Goal: Task Accomplishment & Management: Complete application form

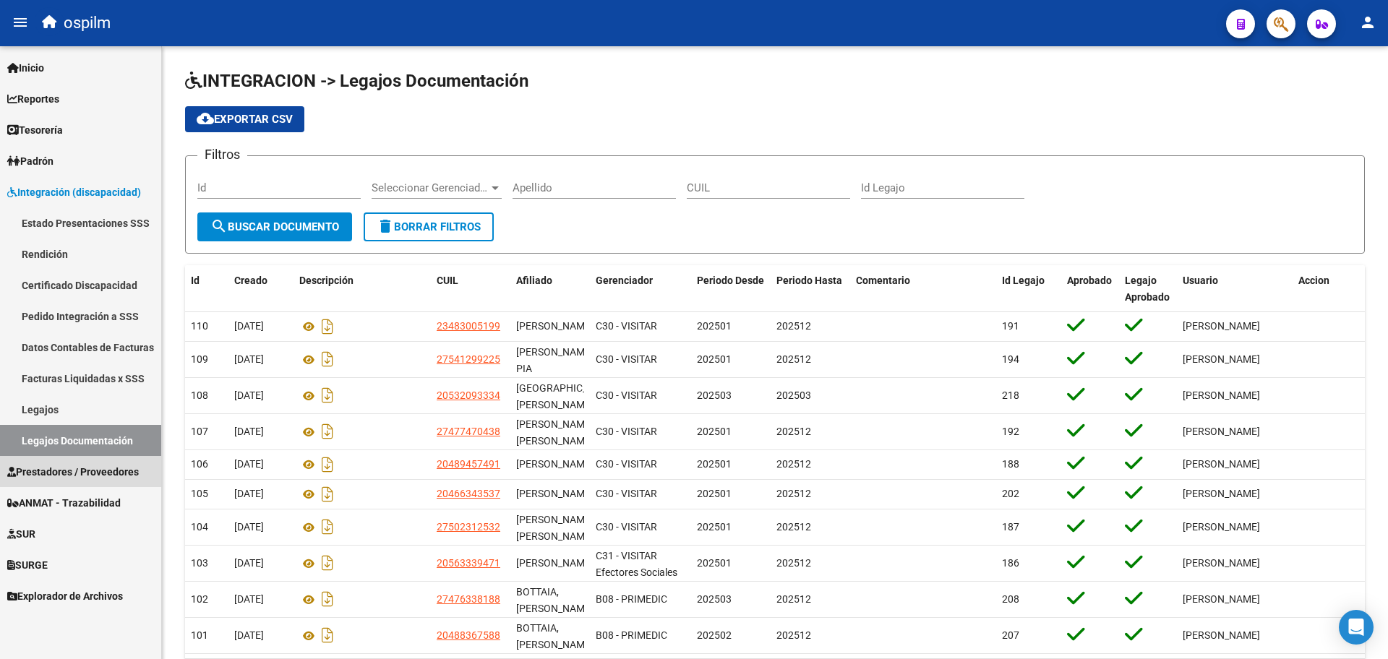
click at [91, 475] on span "Prestadores / Proveedores" at bounding box center [73, 472] width 132 height 16
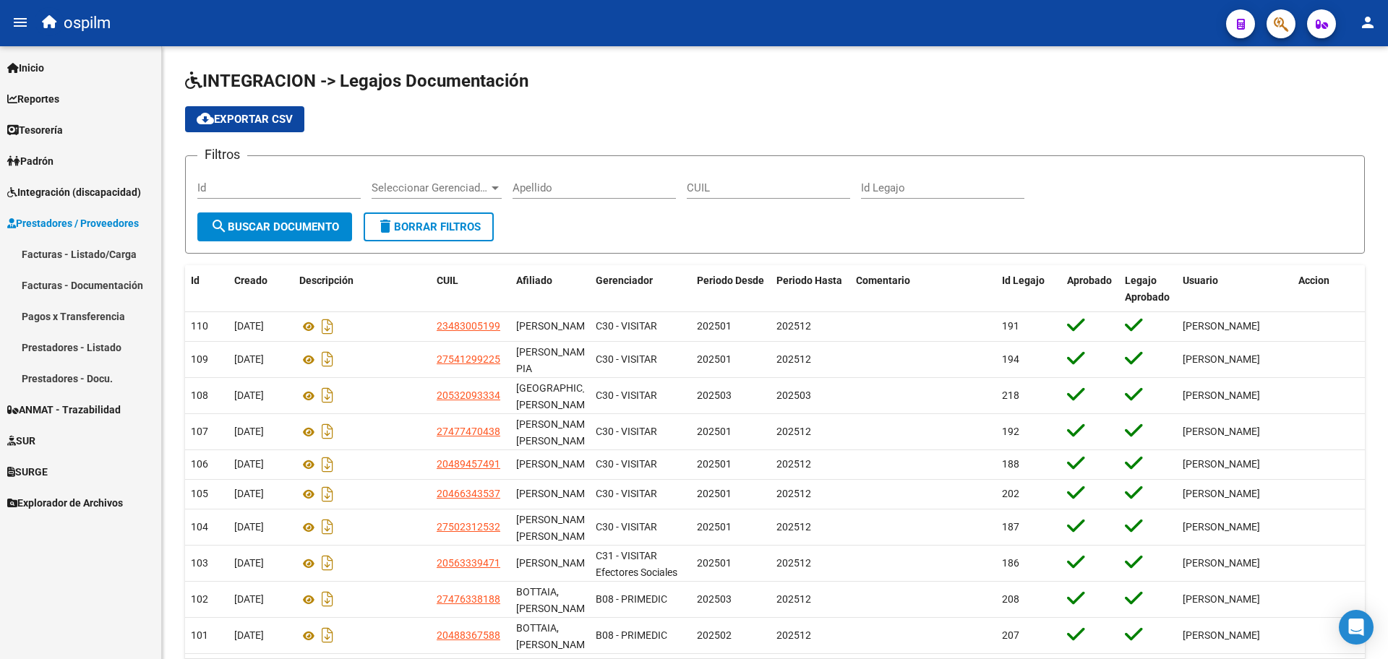
click at [84, 264] on link "Facturas - Listado/Carga" at bounding box center [80, 254] width 161 height 31
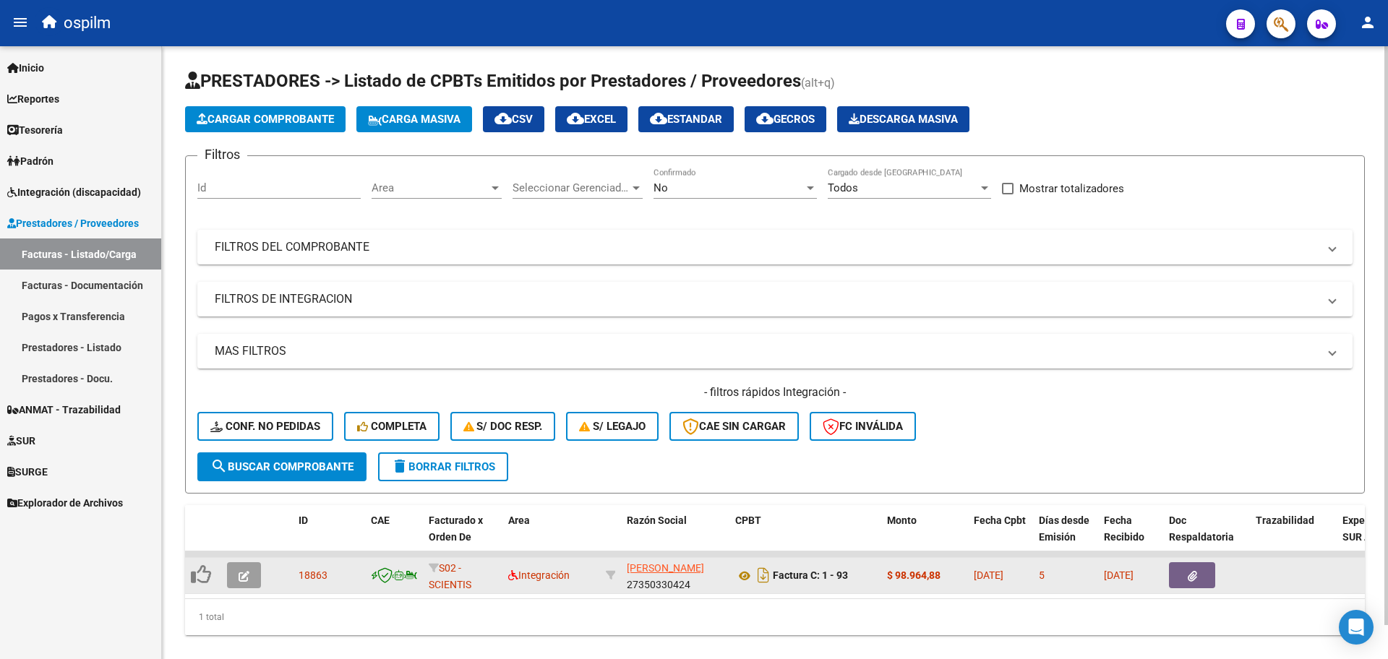
click at [240, 575] on icon "button" at bounding box center [244, 576] width 11 height 11
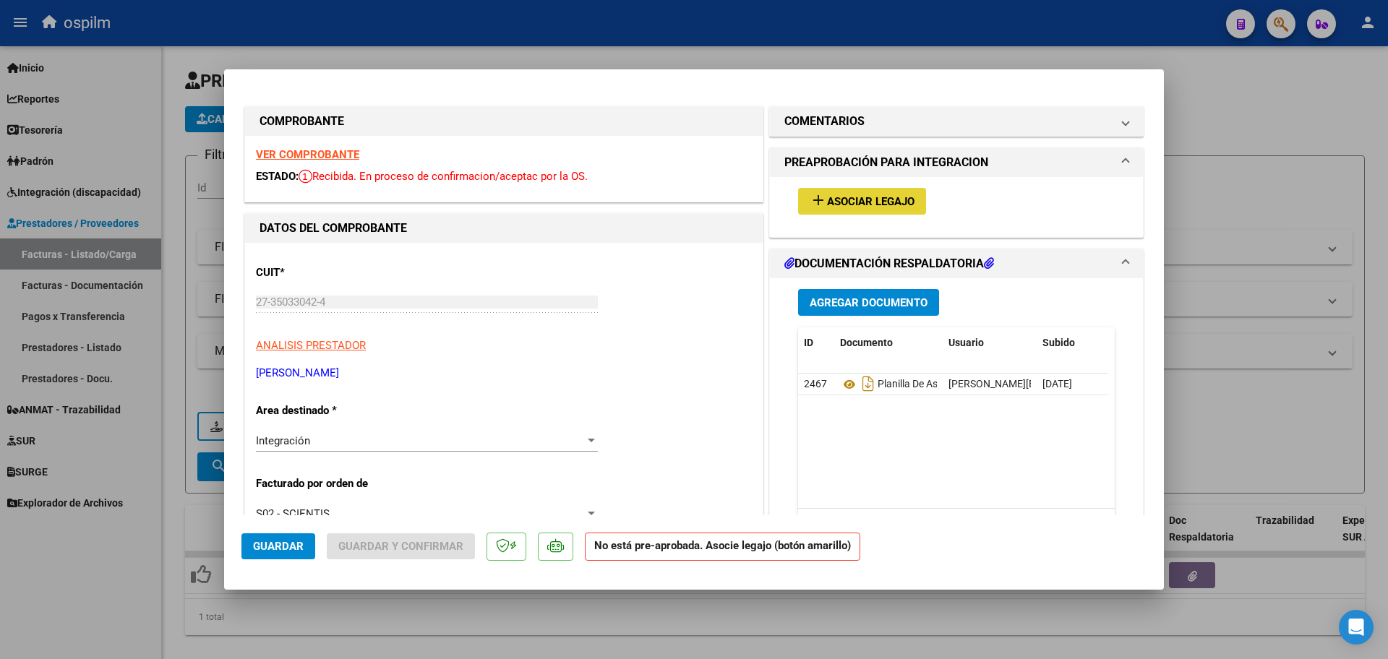
click at [829, 206] on span "Asociar Legajo" at bounding box center [870, 201] width 87 height 13
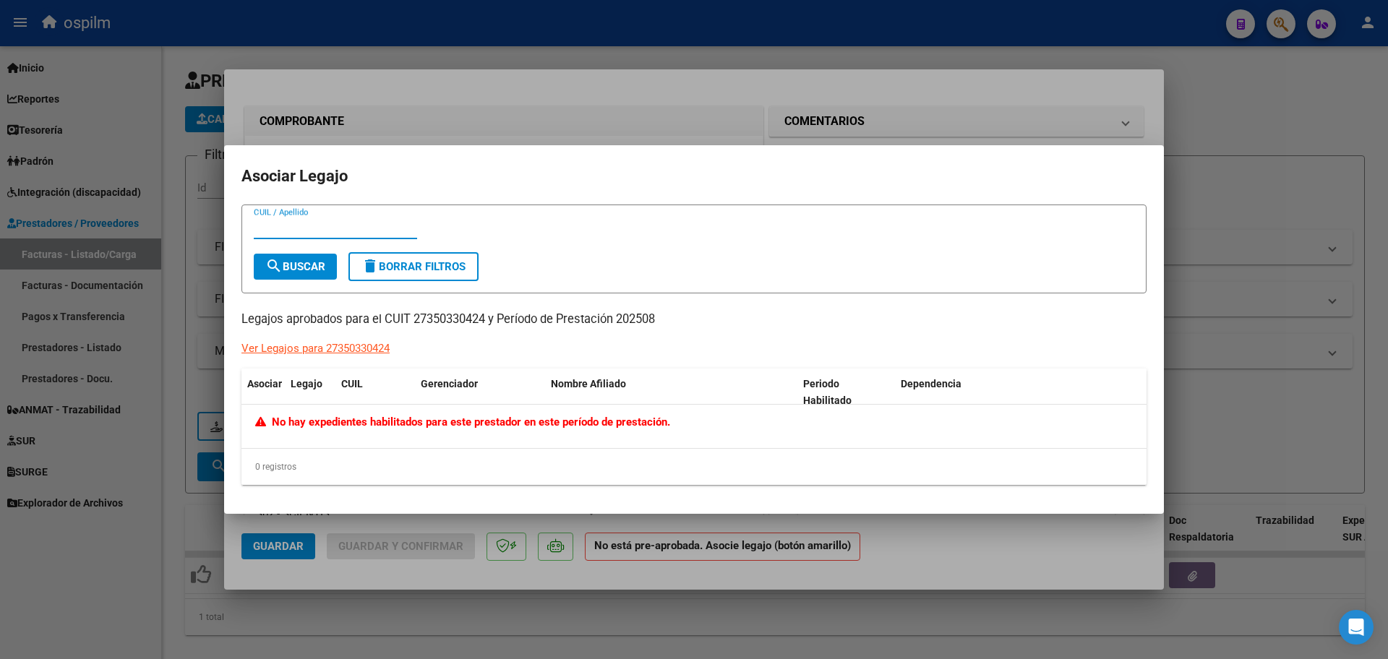
click at [180, 593] on div at bounding box center [694, 329] width 1388 height 659
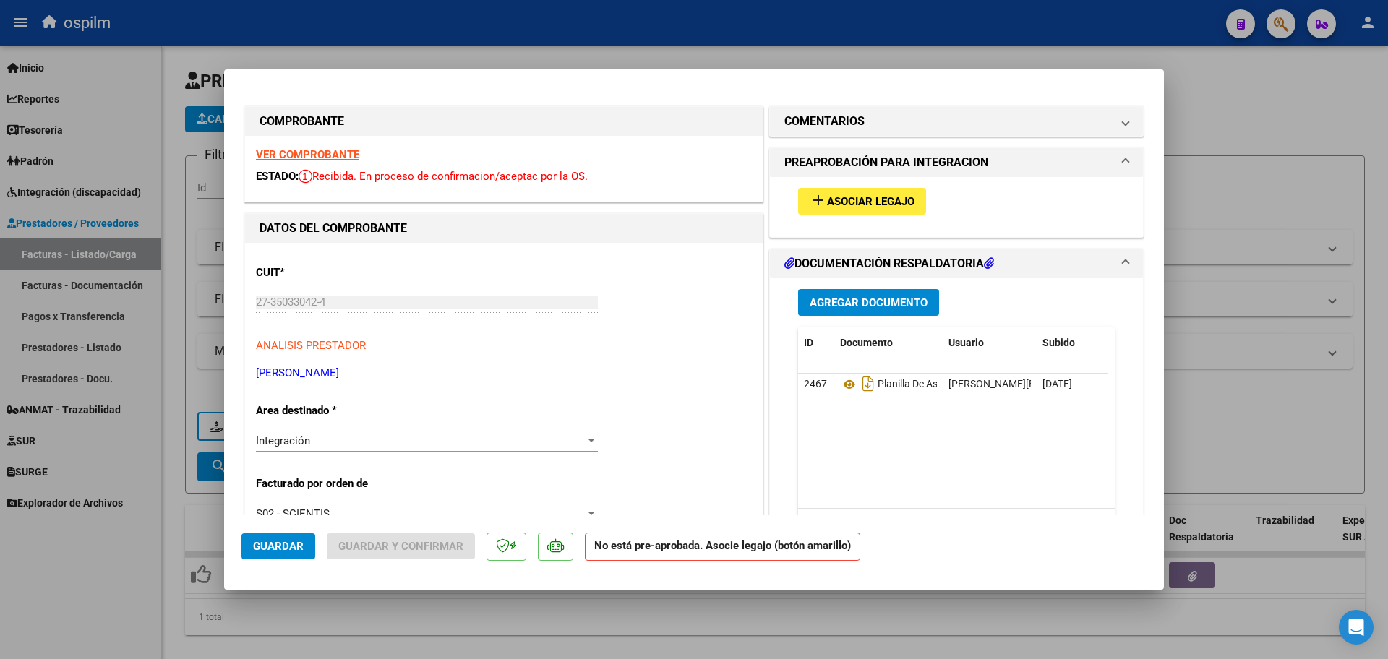
click at [124, 593] on div at bounding box center [694, 329] width 1388 height 659
type input "$ 0,00"
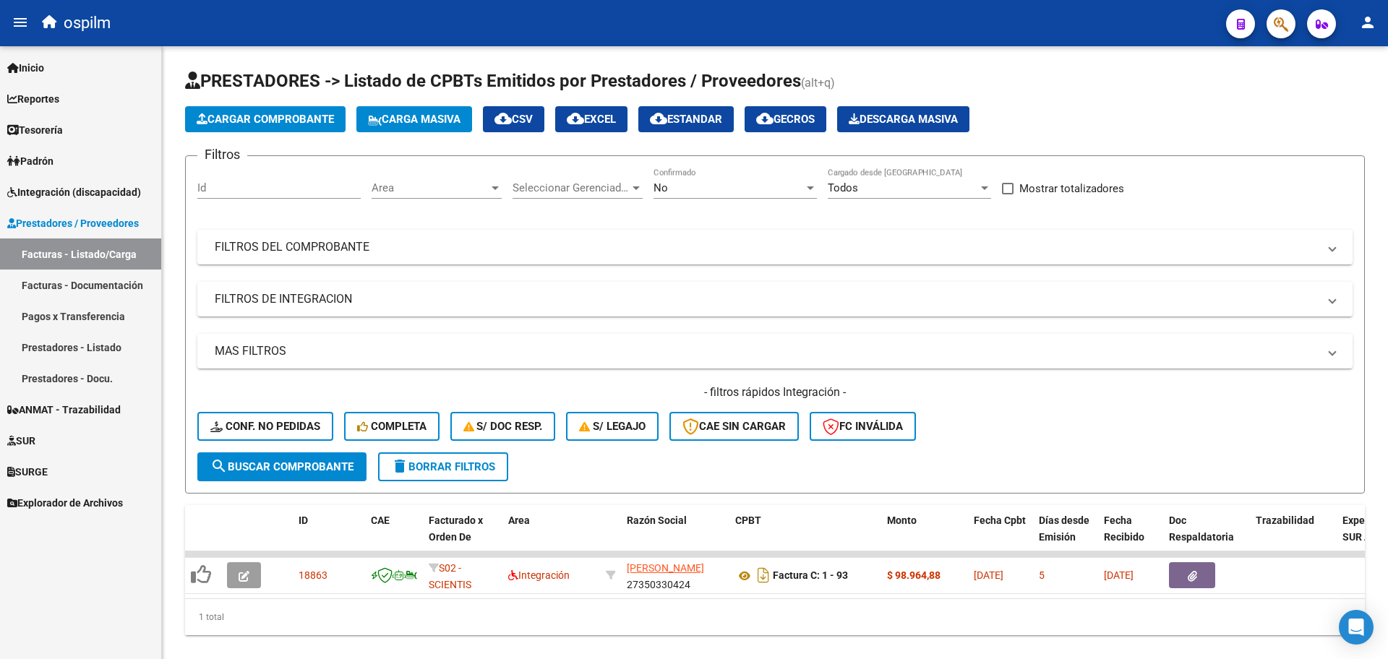
click at [80, 185] on span "Integración (discapacidad)" at bounding box center [74, 192] width 134 height 16
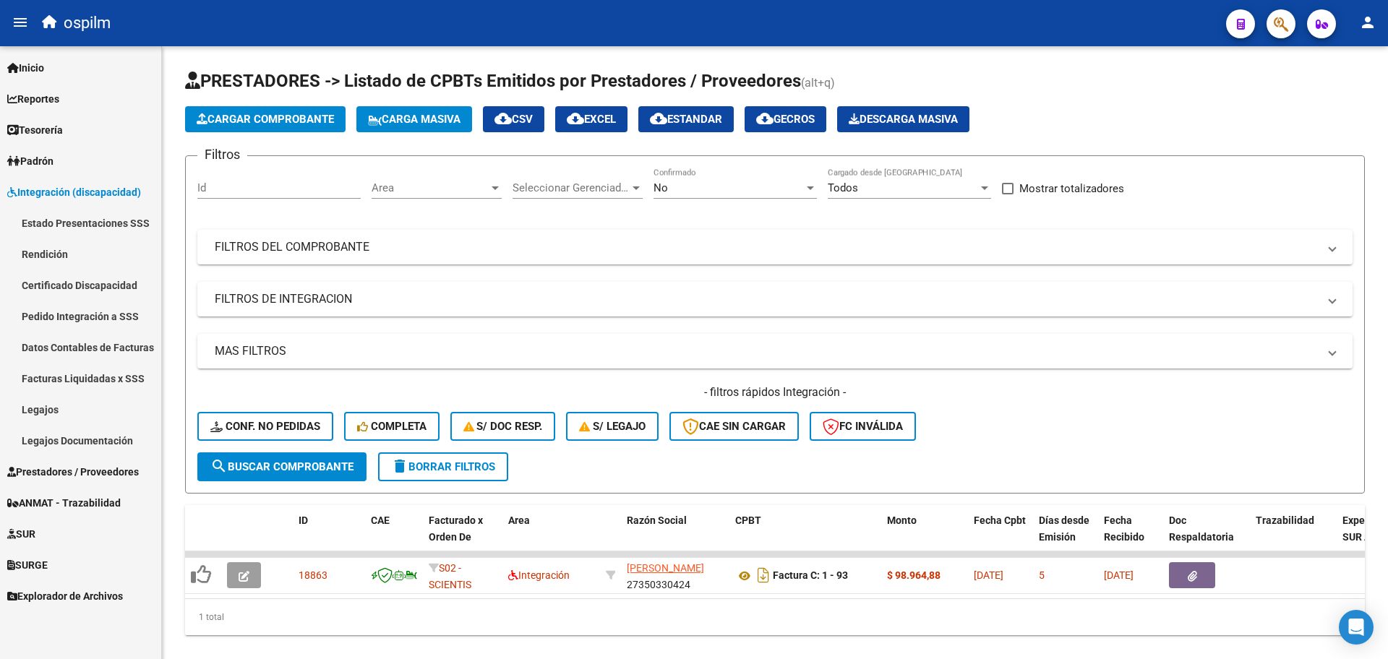
click at [110, 320] on link "Pedido Integración a SSS" at bounding box center [80, 316] width 161 height 31
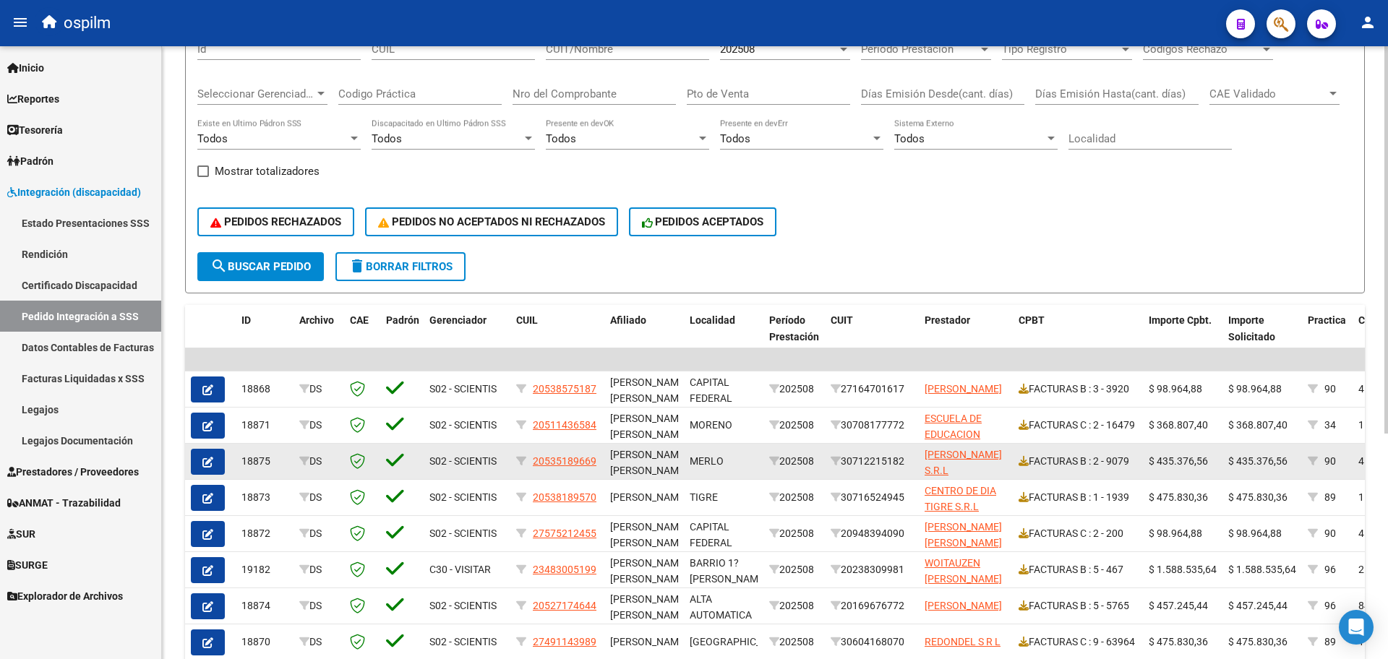
scroll to position [176, 0]
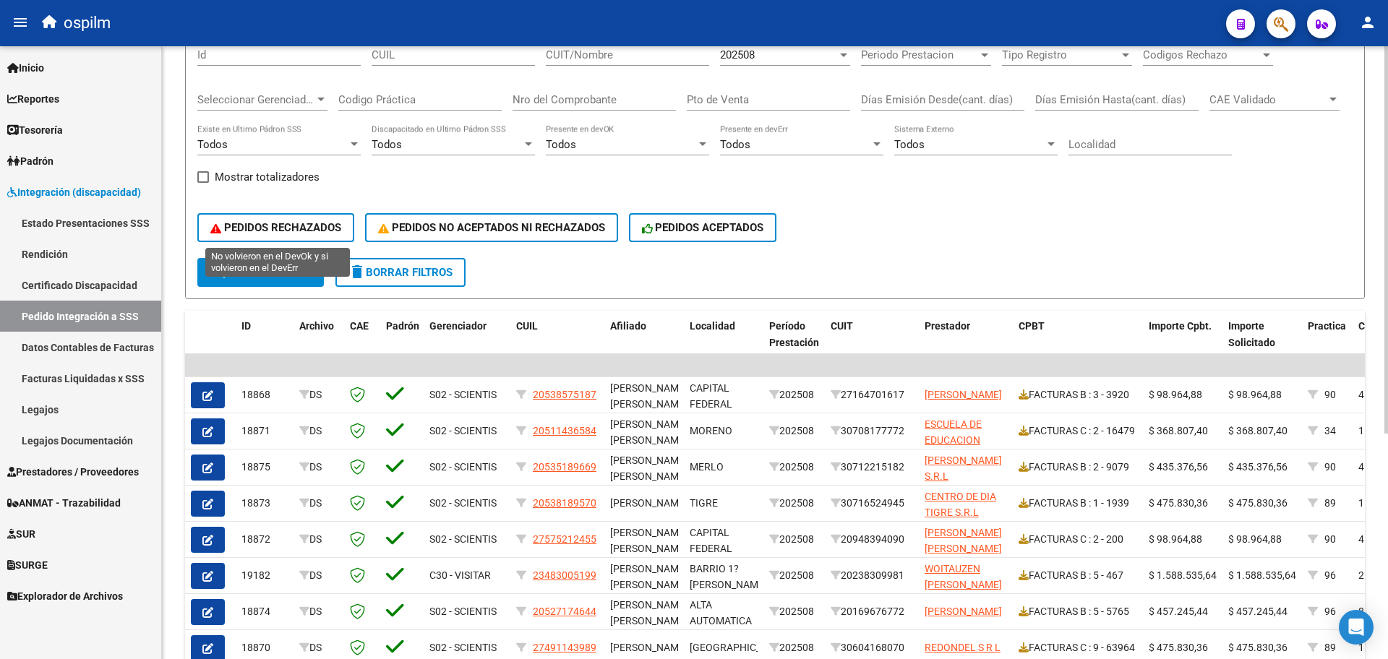
click at [274, 240] on button "PEDIDOS RECHAZADOS" at bounding box center [275, 227] width 157 height 29
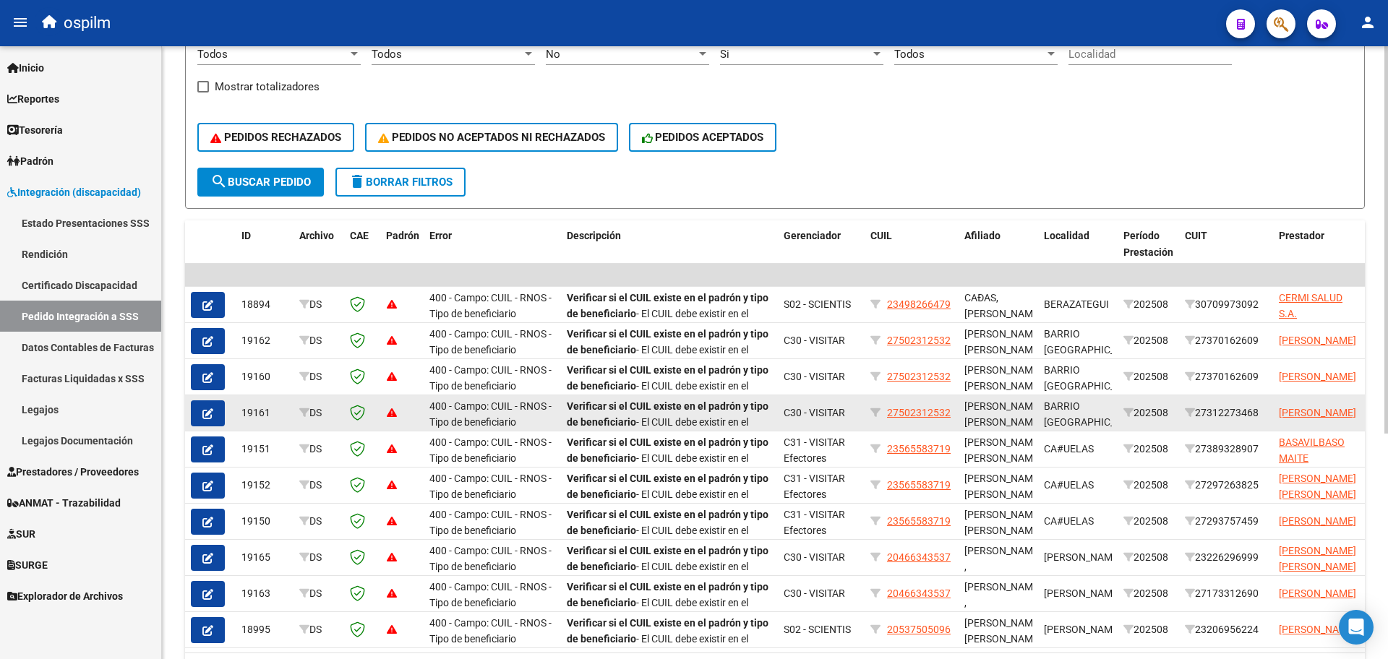
scroll to position [356, 0]
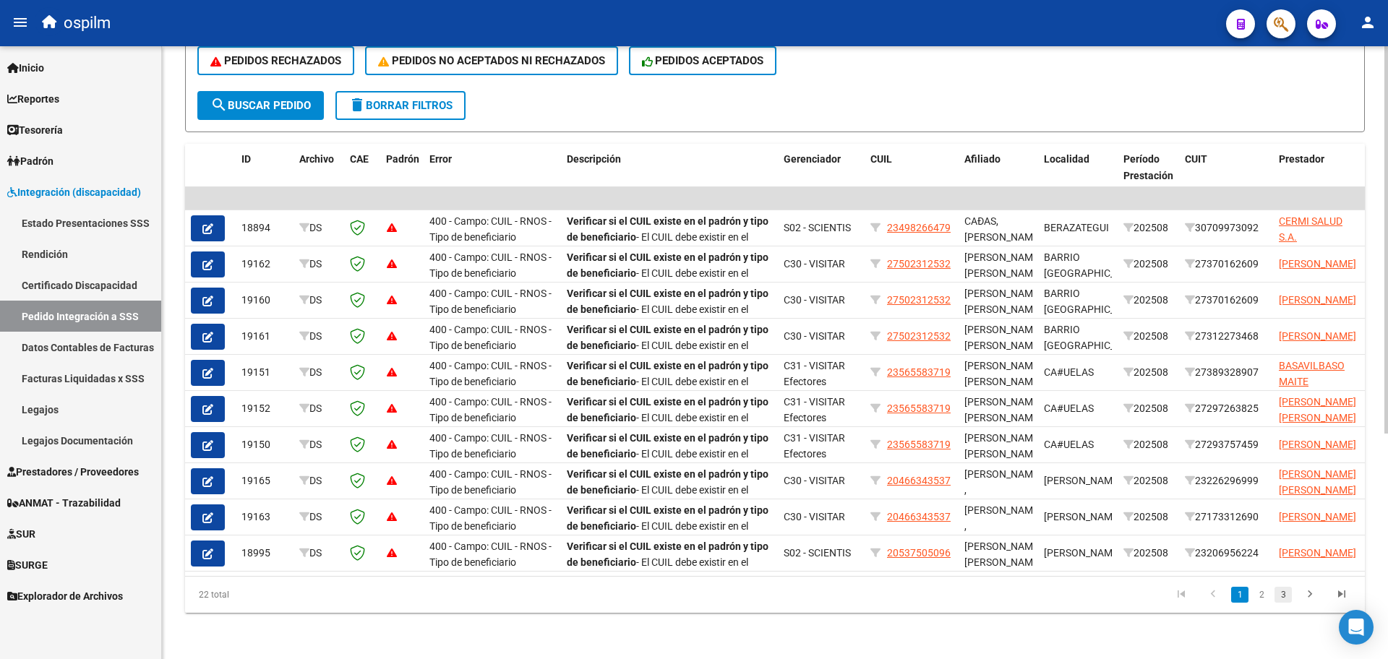
click at [1282, 598] on link "3" at bounding box center [1282, 595] width 17 height 16
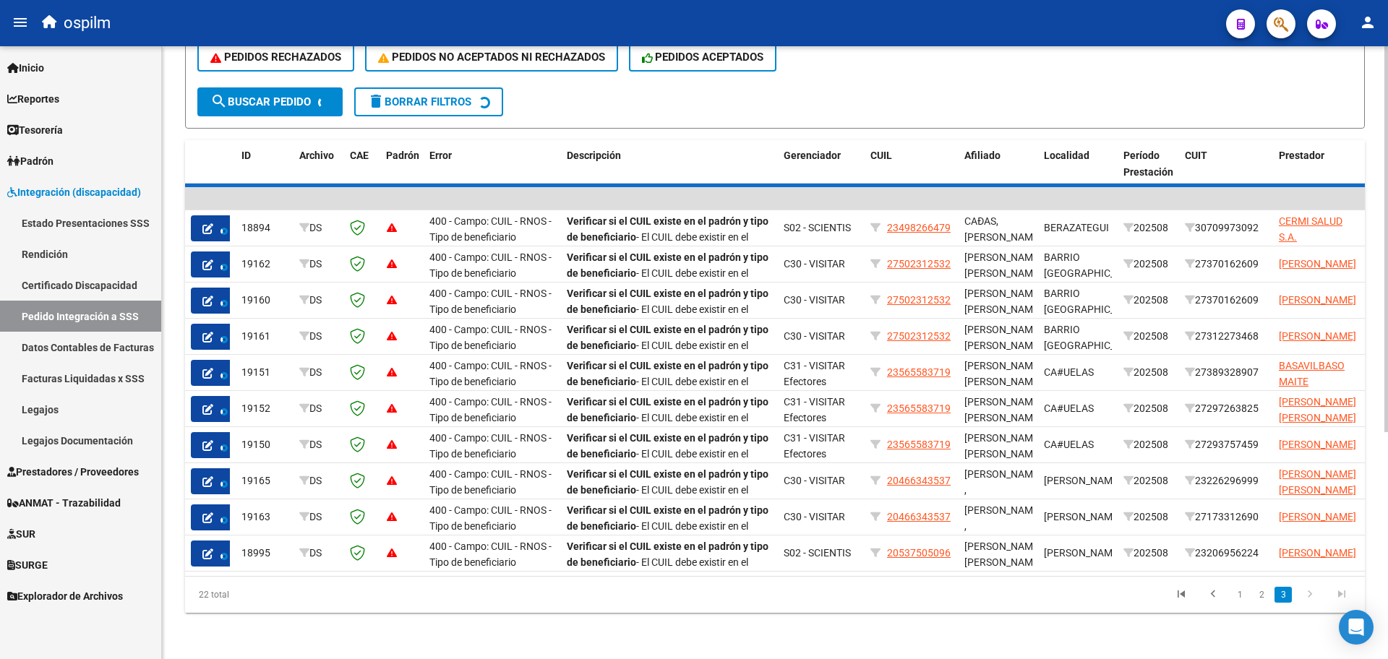
scroll to position [67, 0]
